Goal: Communication & Community: Answer question/provide support

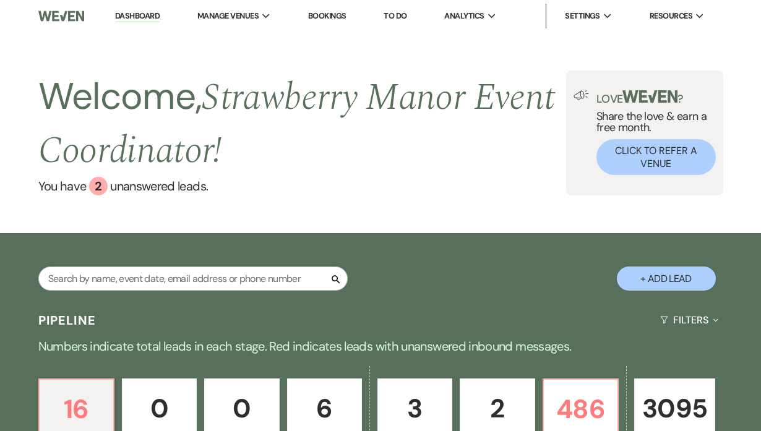
scroll to position [225, 0]
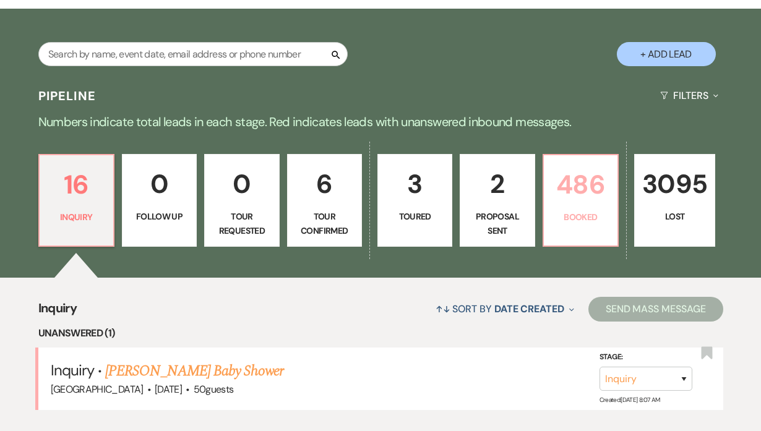
click at [575, 195] on p "486" at bounding box center [580, 184] width 59 height 41
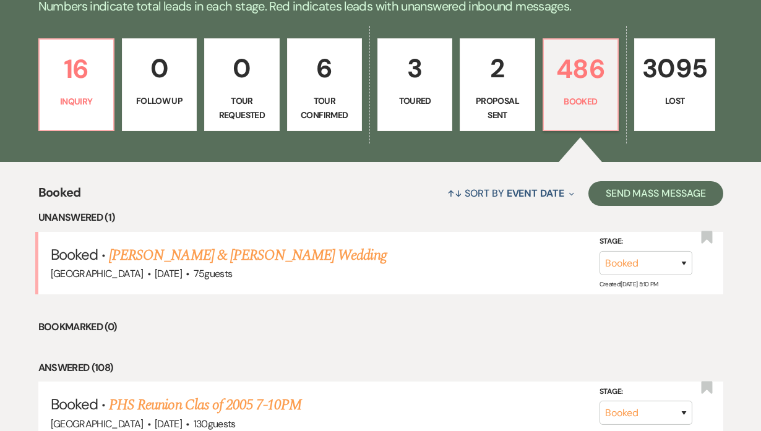
scroll to position [394, 0]
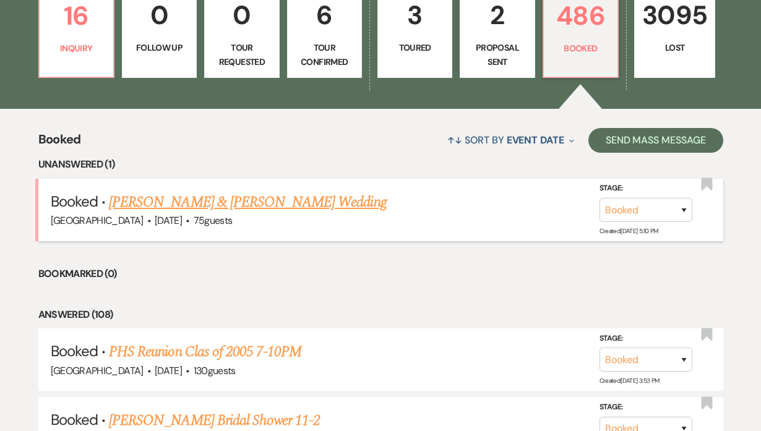
click at [304, 201] on link "[PERSON_NAME] & [PERSON_NAME] Wedding" at bounding box center [247, 202] width 277 height 22
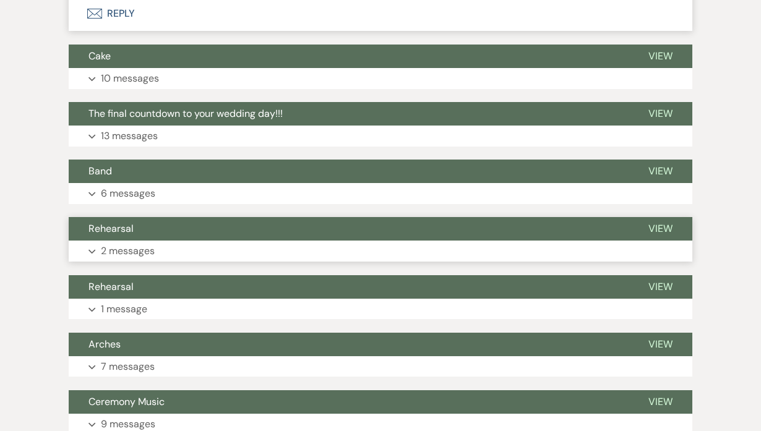
scroll to position [619, 0]
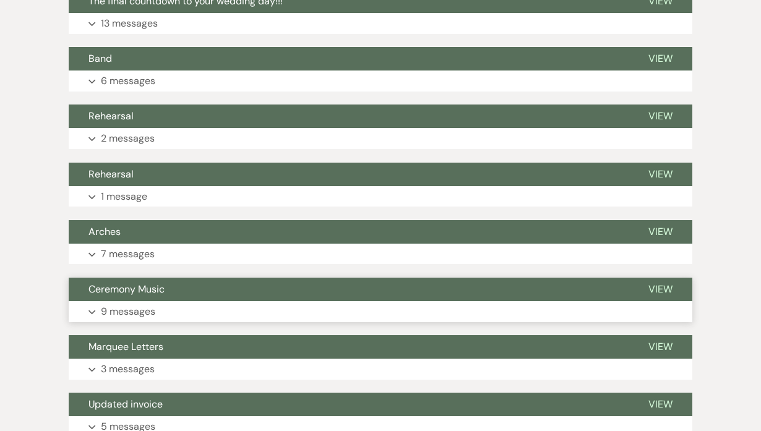
click at [154, 304] on p "9 messages" at bounding box center [128, 312] width 54 height 16
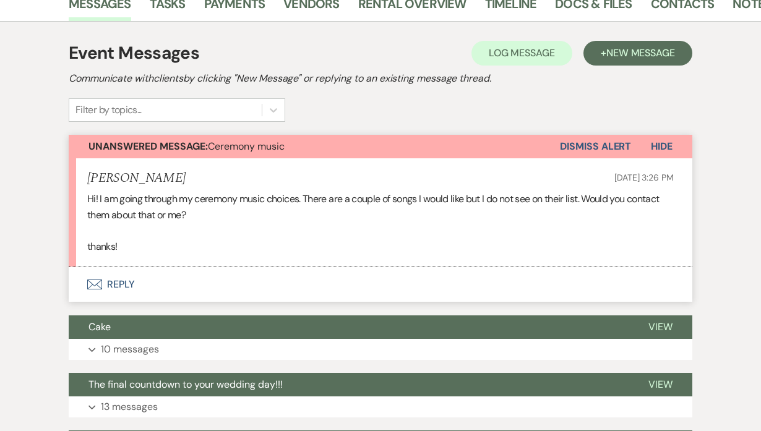
scroll to position [236, 0]
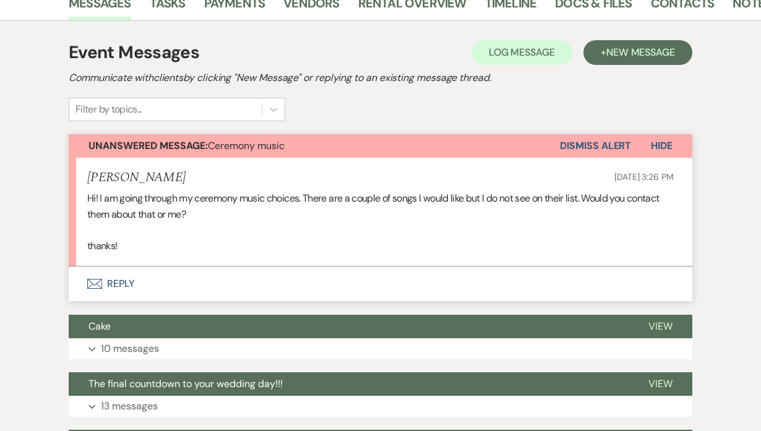
click at [123, 276] on button "Envelope Reply" at bounding box center [381, 284] width 624 height 35
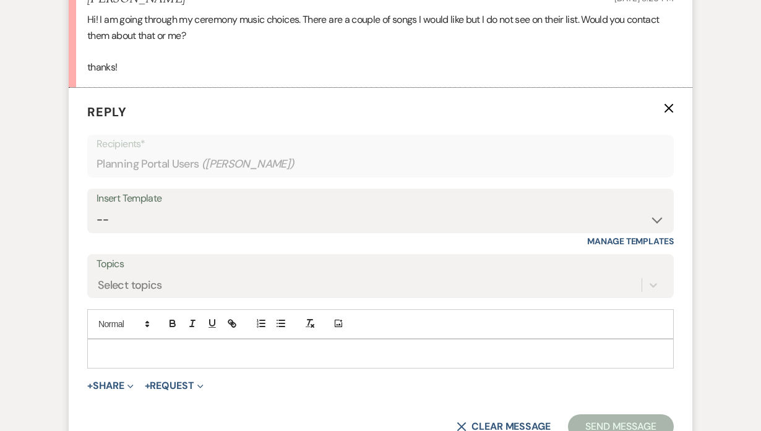
scroll to position [514, 0]
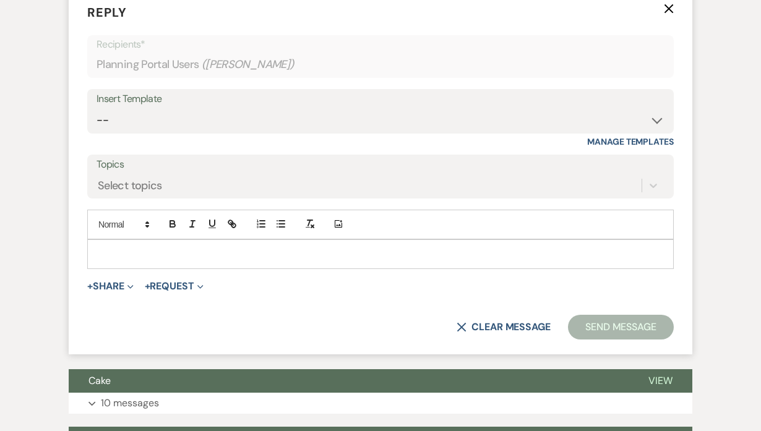
click at [115, 250] on p at bounding box center [380, 255] width 567 height 14
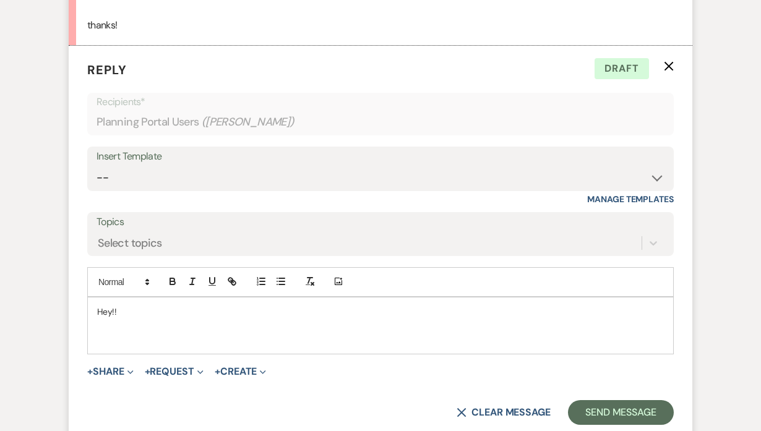
scroll to position [421, 0]
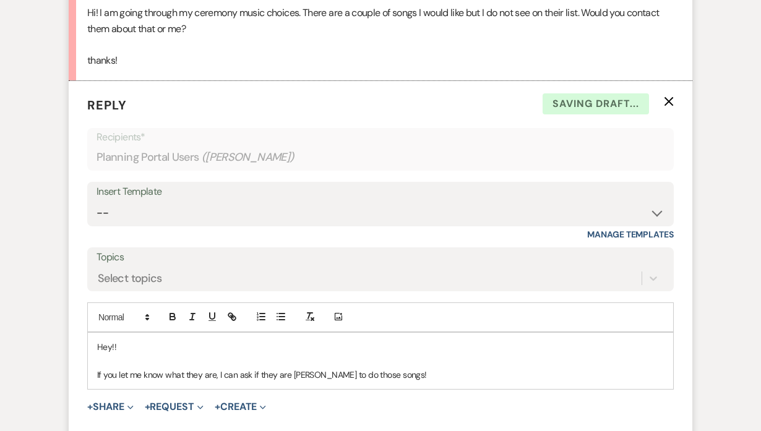
click at [298, 380] on p "If you let me know what they are, I can ask if they are [PERSON_NAME] to do tho…" at bounding box center [380, 375] width 567 height 14
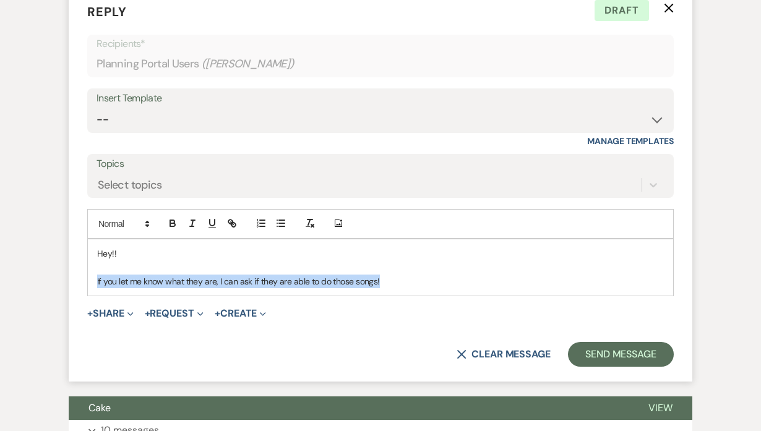
drag, startPoint x: 393, startPoint y: 288, endPoint x: 0, endPoint y: 303, distance: 393.2
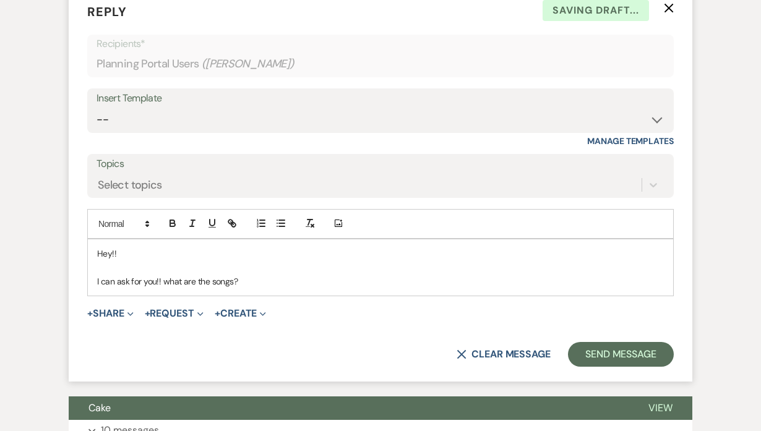
click at [170, 282] on p "I can ask for you!! what are the songs?" at bounding box center [380, 282] width 567 height 14
click at [98, 278] on p "I can ask for you!! What are the songs?" at bounding box center [380, 282] width 567 height 14
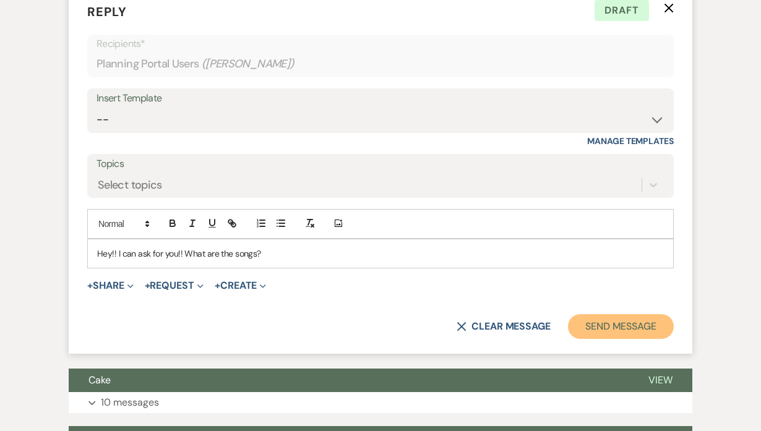
click at [613, 327] on button "Send Message" at bounding box center [621, 326] width 106 height 25
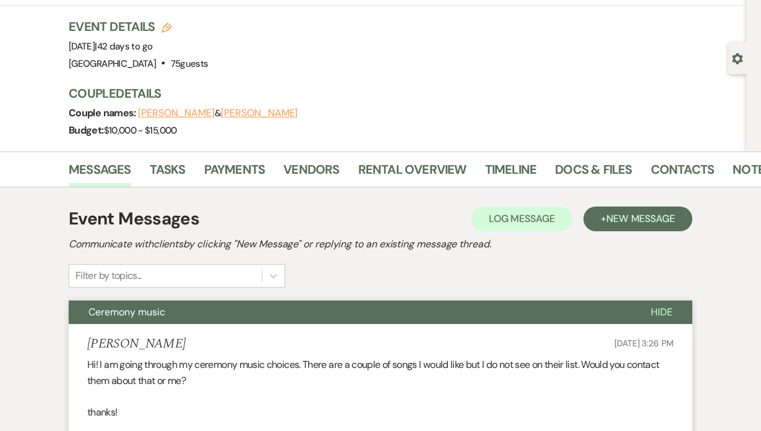
scroll to position [0, 0]
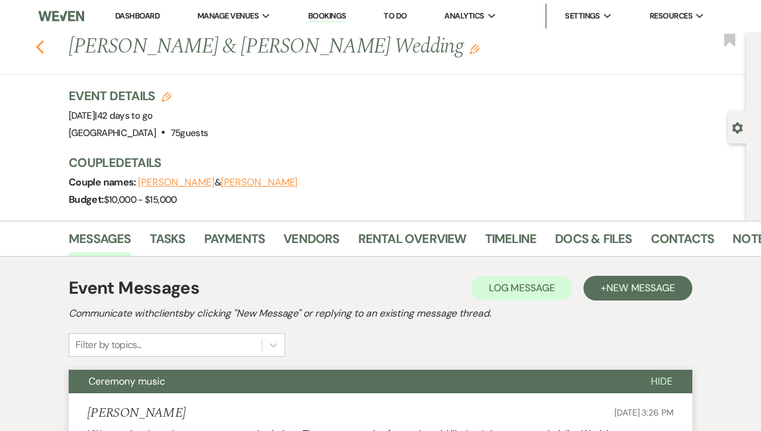
click at [45, 51] on icon "Previous" at bounding box center [39, 47] width 9 height 15
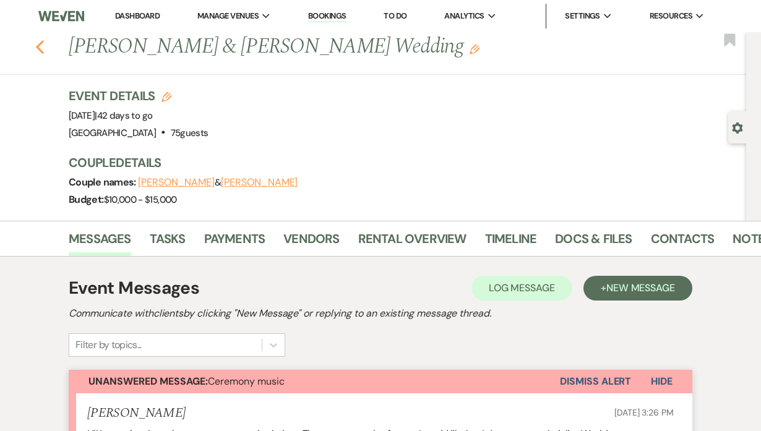
click at [45, 45] on icon "Previous" at bounding box center [39, 47] width 9 height 15
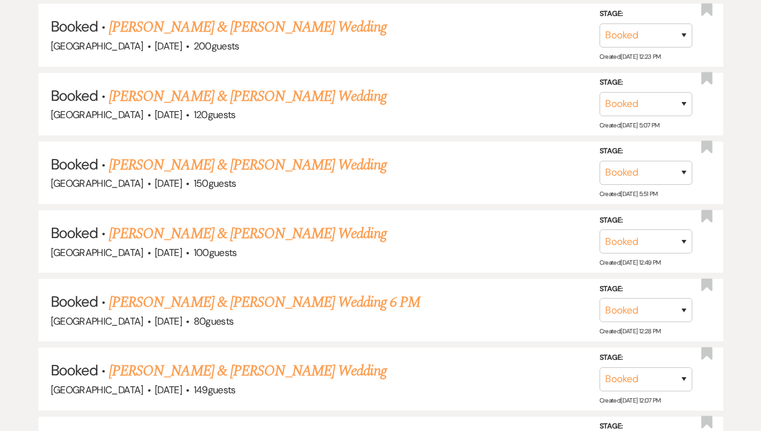
drag, startPoint x: 212, startPoint y: 235, endPoint x: 214, endPoint y: 242, distance: 6.9
click at [212, 235] on link "[PERSON_NAME] & [PERSON_NAME] Wedding" at bounding box center [247, 234] width 277 height 22
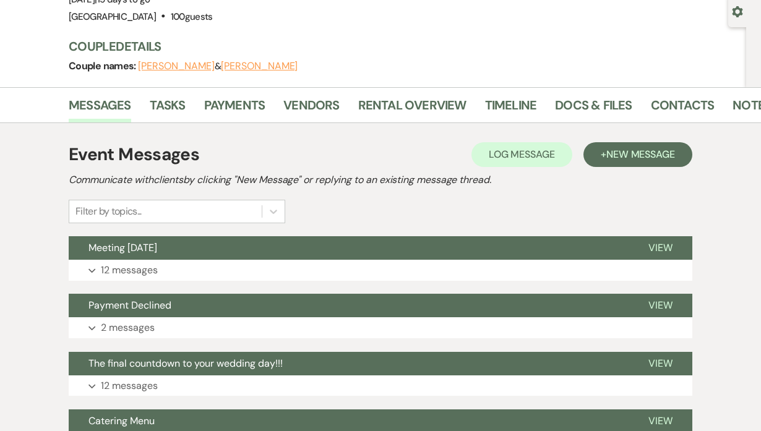
scroll to position [168, 0]
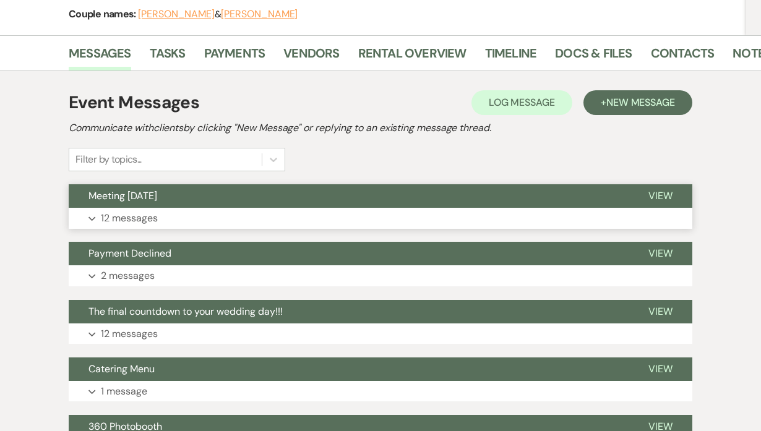
click at [184, 223] on button "Expand 12 messages" at bounding box center [381, 218] width 624 height 21
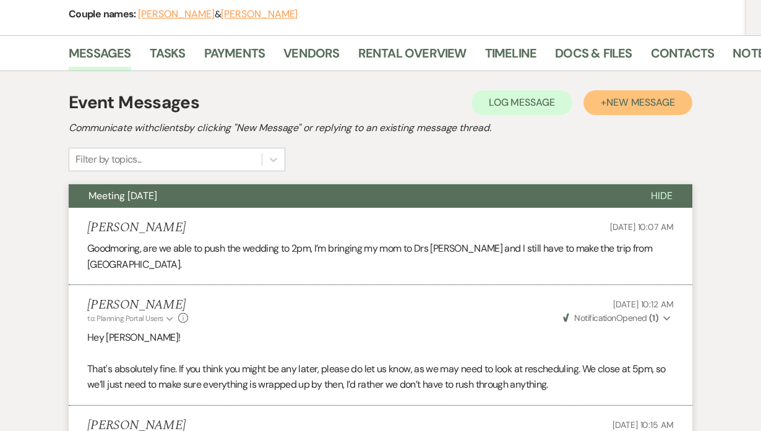
click at [670, 106] on span "New Message" at bounding box center [640, 102] width 69 height 13
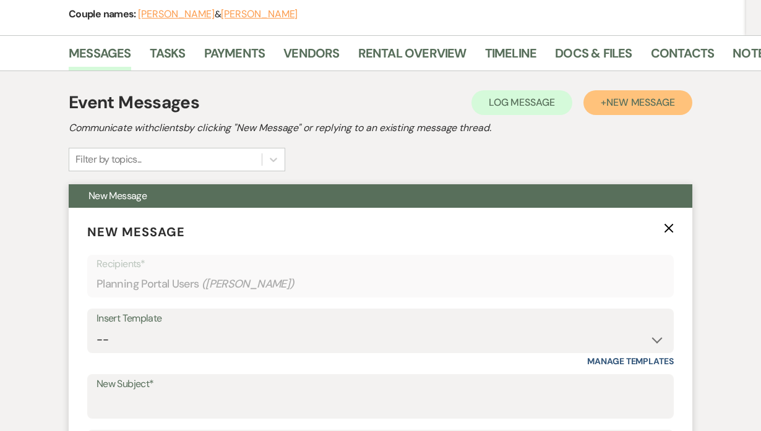
scroll to position [281, 0]
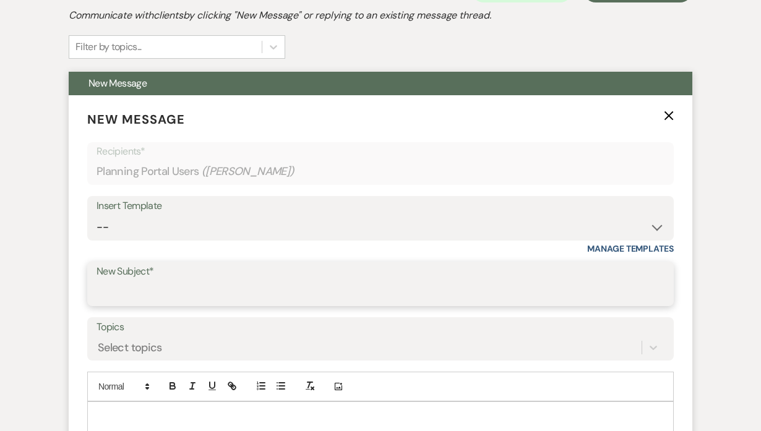
click at [192, 293] on input "New Subject*" at bounding box center [381, 293] width 568 height 24
type input "H"
click at [668, 118] on icon "X" at bounding box center [669, 116] width 10 height 10
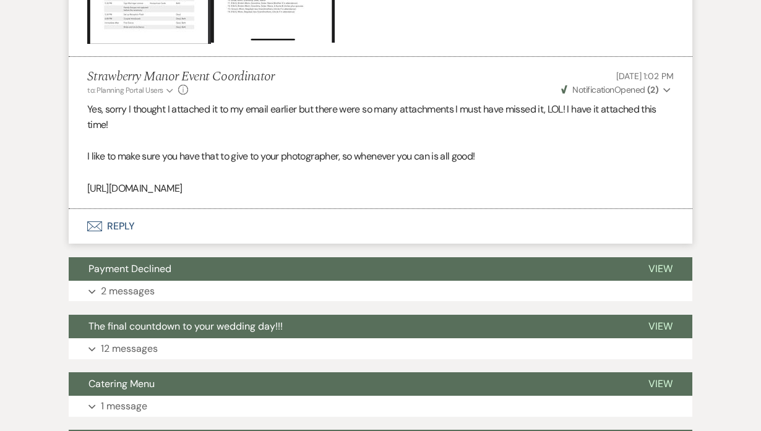
click at [115, 215] on button "Envelope Reply" at bounding box center [381, 226] width 624 height 35
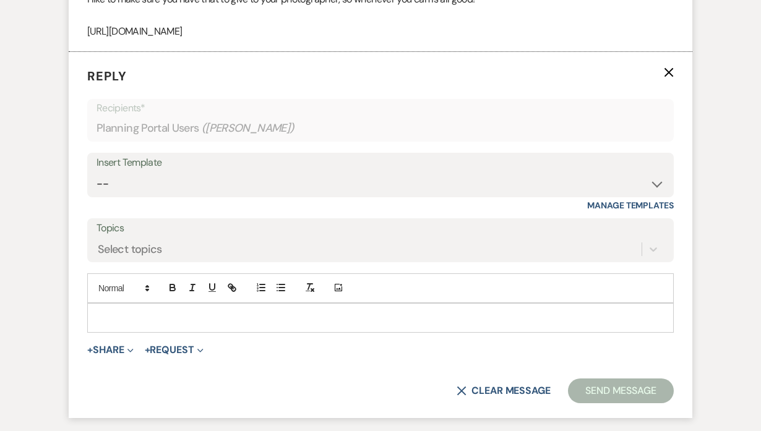
scroll to position [1960, 0]
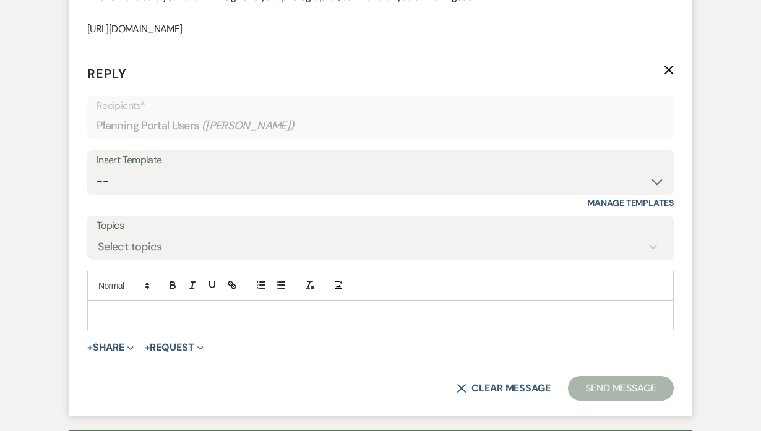
click at [162, 309] on p at bounding box center [380, 316] width 567 height 14
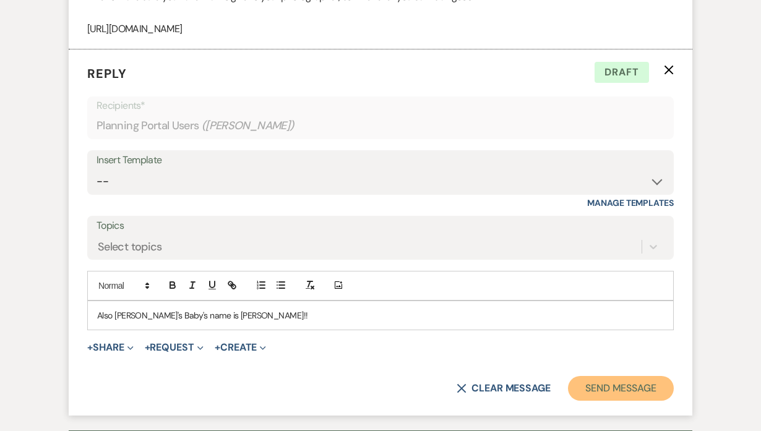
click at [639, 376] on button "Send Message" at bounding box center [621, 388] width 106 height 25
